Goal: Register for event/course

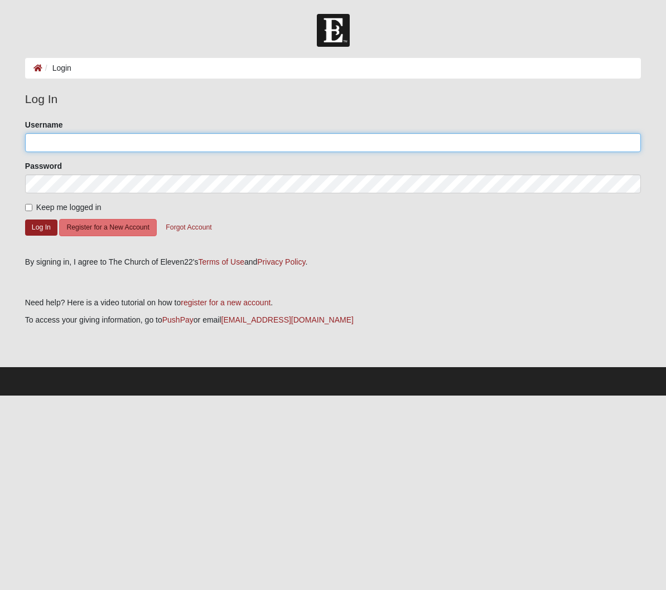
click at [103, 147] on input "Username" at bounding box center [332, 142] width 615 height 19
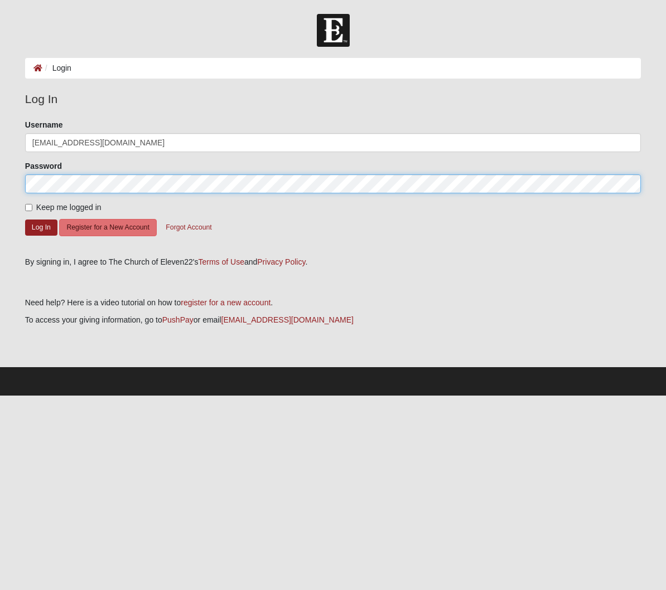
click at [25, 220] on button "Log In" at bounding box center [41, 228] width 32 height 16
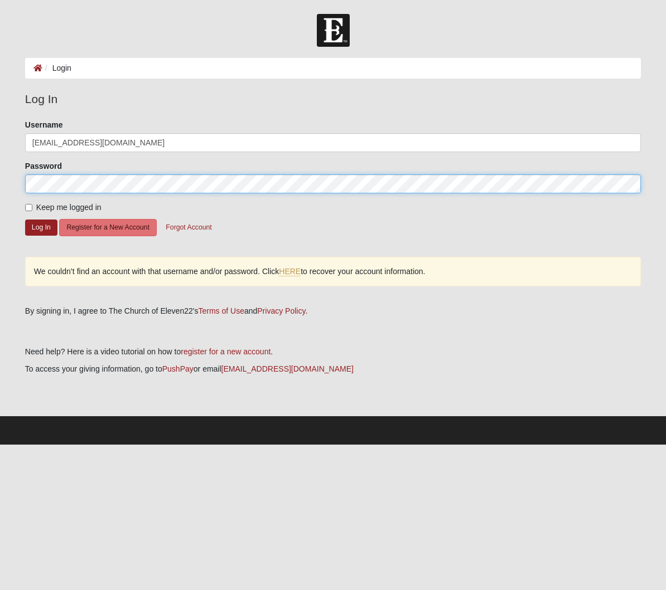
click at [25, 220] on button "Log In" at bounding box center [41, 228] width 32 height 16
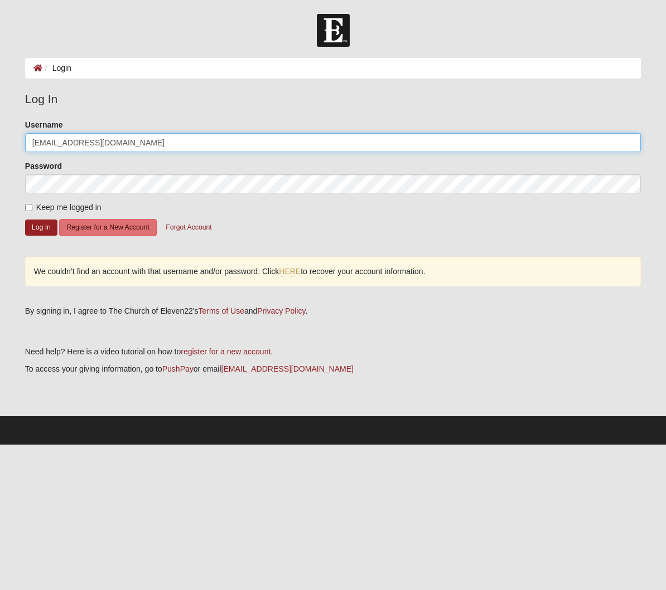
drag, startPoint x: 119, startPoint y: 146, endPoint x: 77, endPoint y: 146, distance: 41.8
click at [77, 146] on input "[EMAIL_ADDRESS][DOMAIN_NAME]" at bounding box center [332, 142] width 615 height 19
type input "samm1124"
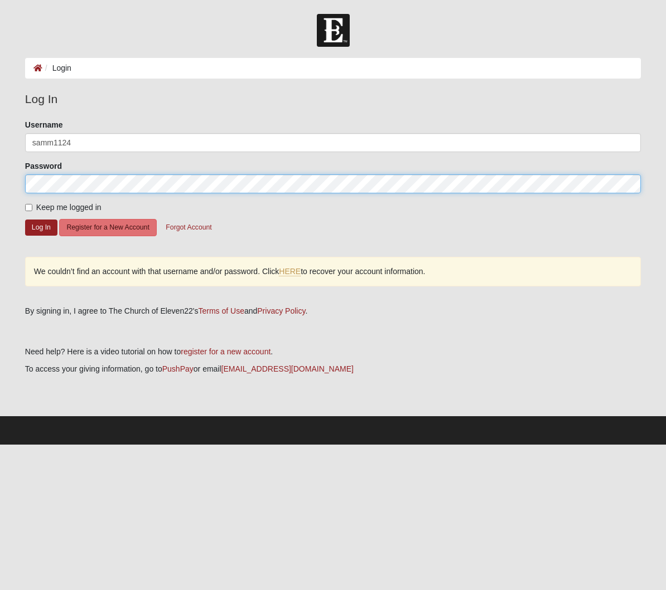
click at [25, 220] on button "Log In" at bounding box center [41, 228] width 32 height 16
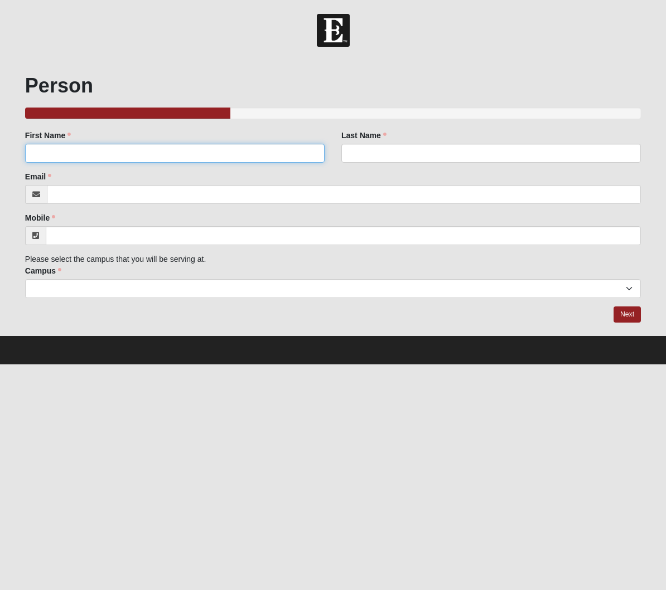
click at [91, 147] on input "First Name" at bounding box center [174, 153] width 299 height 19
type input "[PERSON_NAME]"
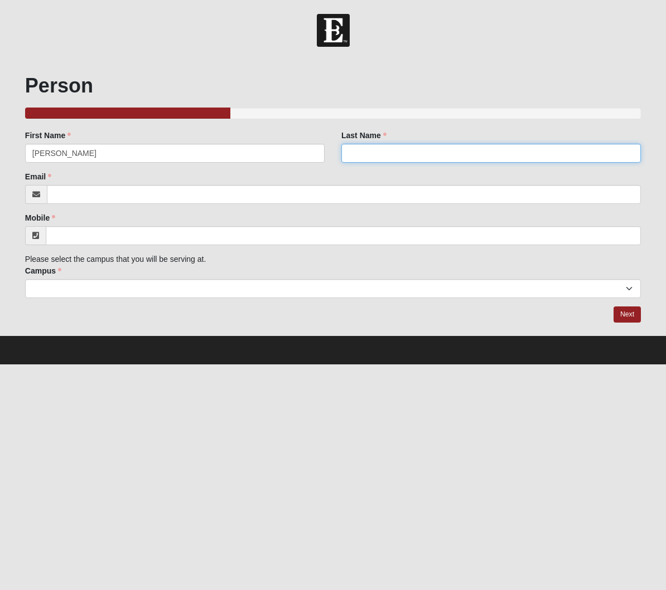
type input "MacArthur"
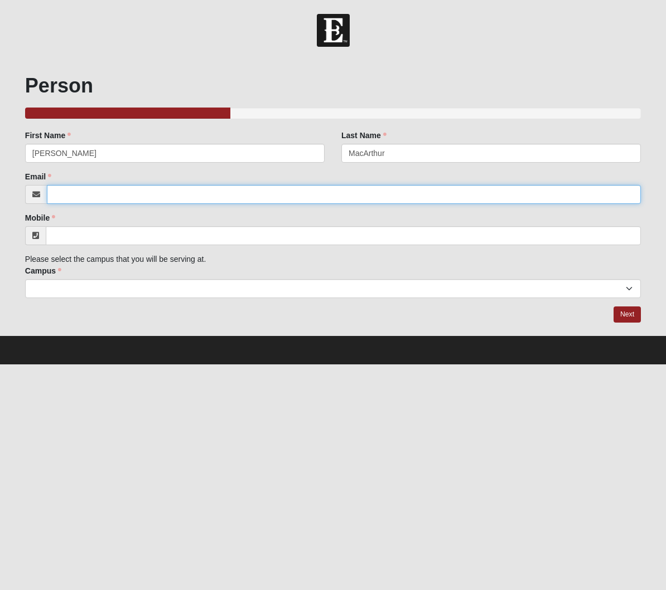
type input "[PERSON_NAME][EMAIL_ADDRESS][DOMAIN_NAME]"
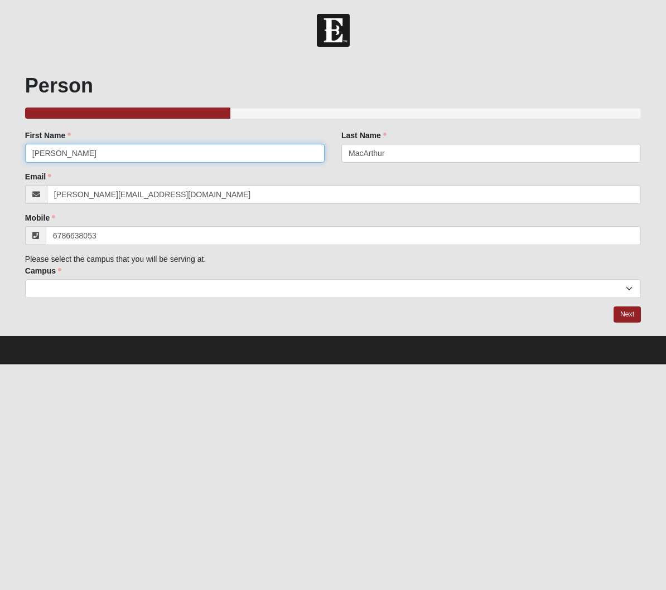
type input "[PHONE_NUMBER]"
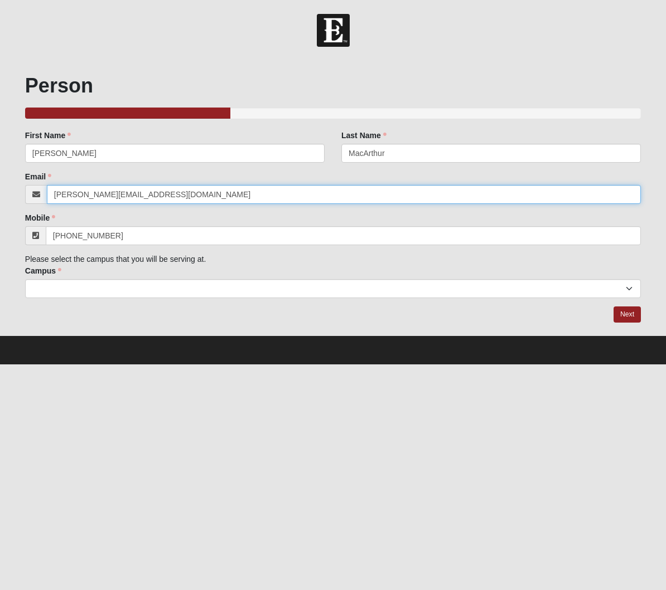
drag, startPoint x: 59, startPoint y: 187, endPoint x: -4, endPoint y: 182, distance: 62.6
click at [0, 182] on html "Hello [PERSON_NAME] My Account Log Out Student Mandatory Reporting Acknowledgem…" at bounding box center [333, 182] width 666 height 365
type input "[EMAIL_ADDRESS][DOMAIN_NAME]"
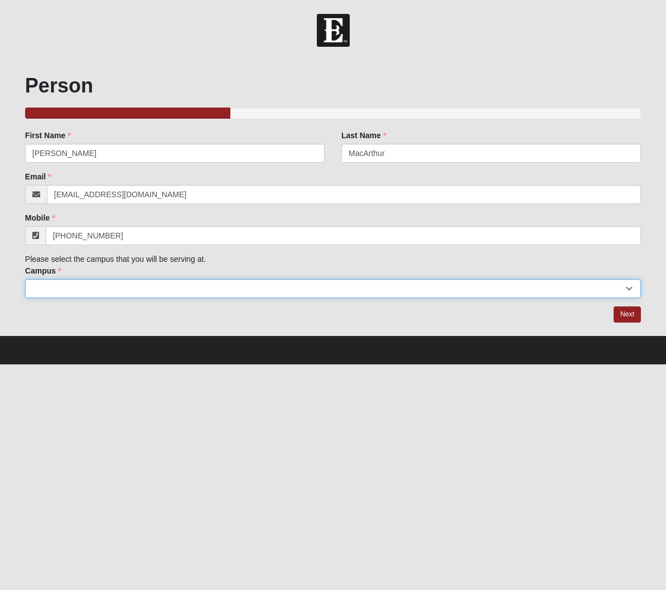
click at [60, 286] on select "[GEOGRAPHIC_DATA] [GEOGRAPHIC_DATA] (Coming Soon) Eleven22 Online [PERSON_NAME]…" at bounding box center [332, 288] width 615 height 19
select select "4"
click at [25, 279] on select "[GEOGRAPHIC_DATA] [GEOGRAPHIC_DATA] (Coming Soon) Eleven22 Online [PERSON_NAME]…" at bounding box center [332, 288] width 615 height 19
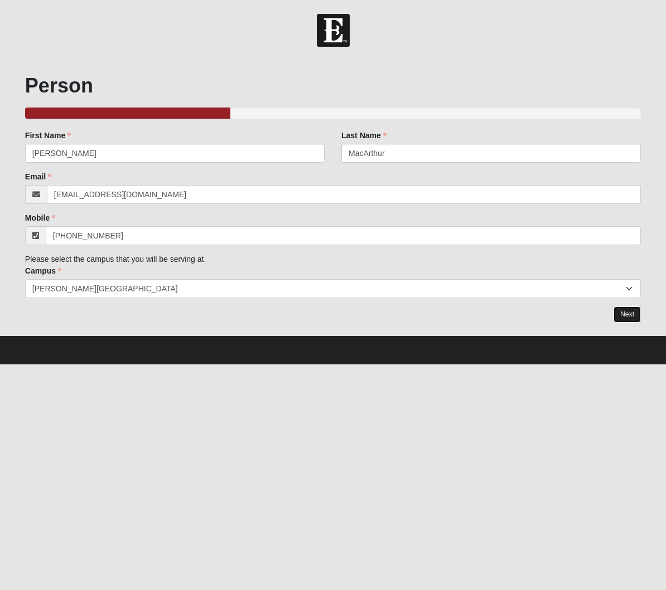
click at [622, 319] on link "Next" at bounding box center [626, 315] width 27 height 16
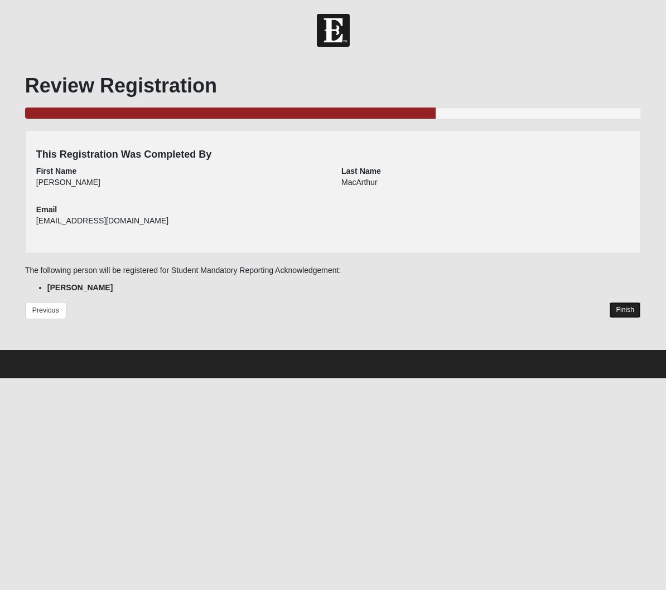
click at [623, 311] on link "Finish" at bounding box center [625, 310] width 32 height 16
